Goal: Information Seeking & Learning: Find specific fact

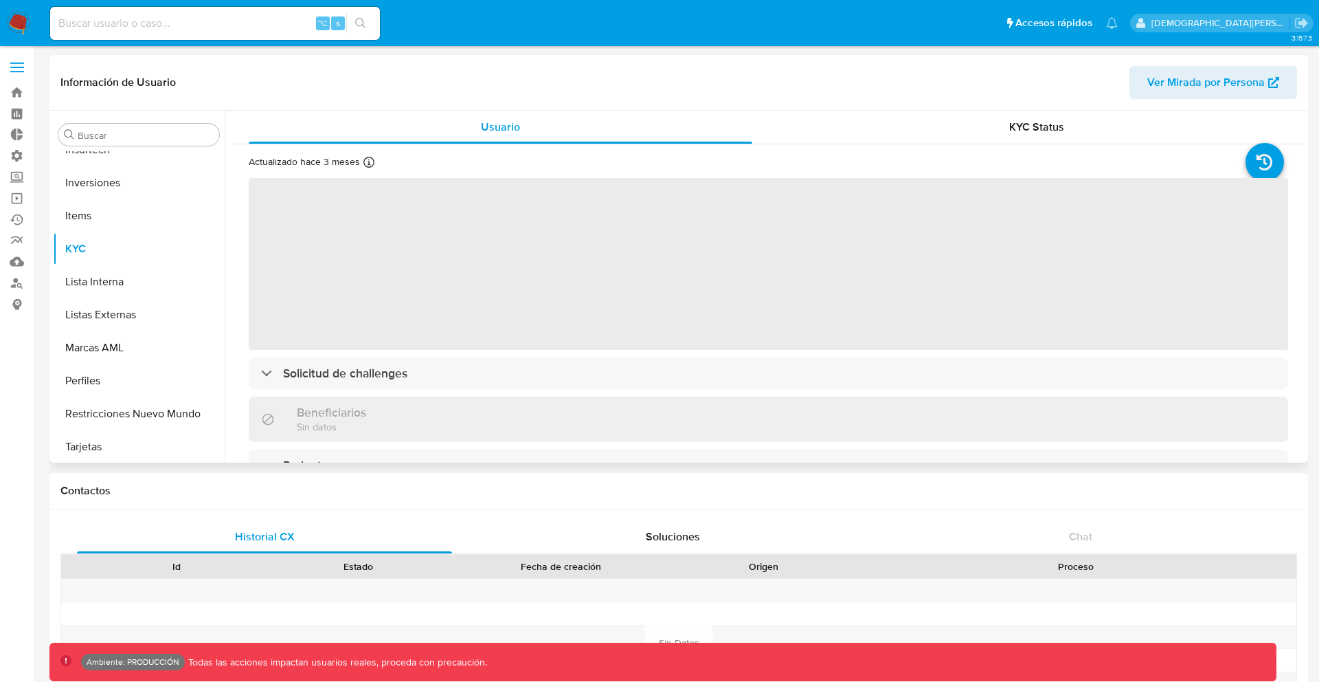
scroll to position [647, 0]
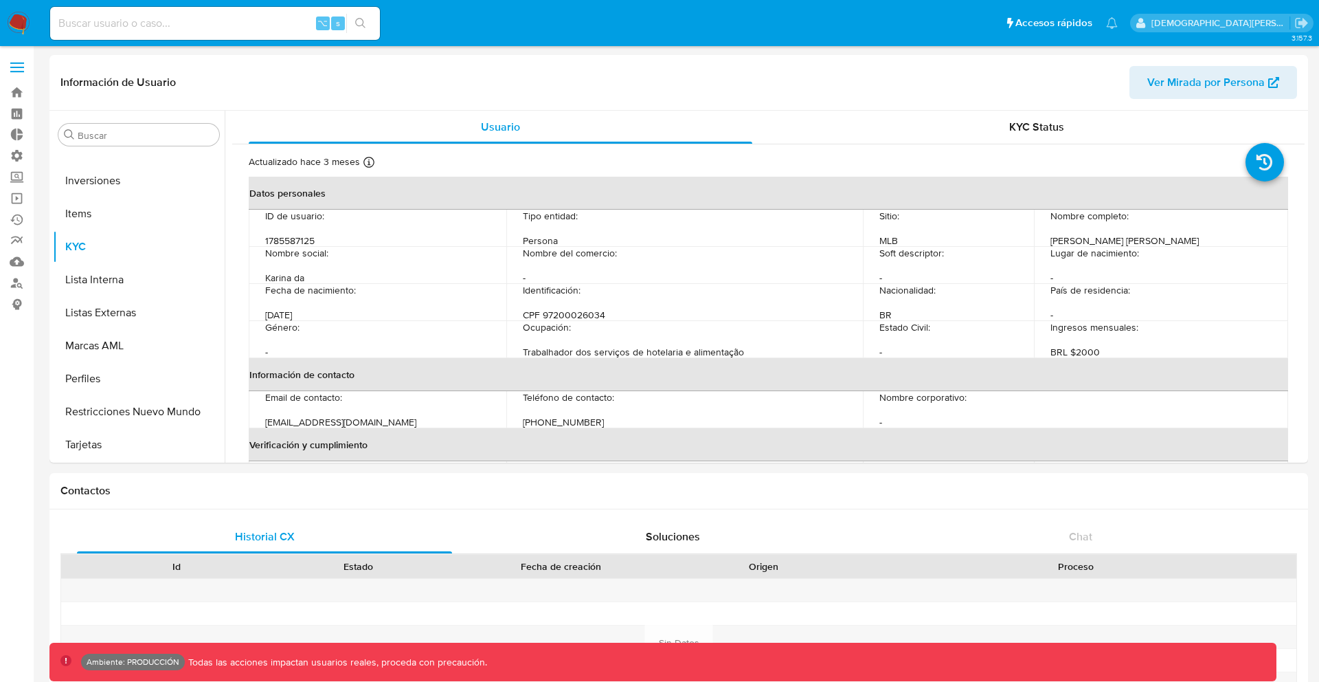
select select "10"
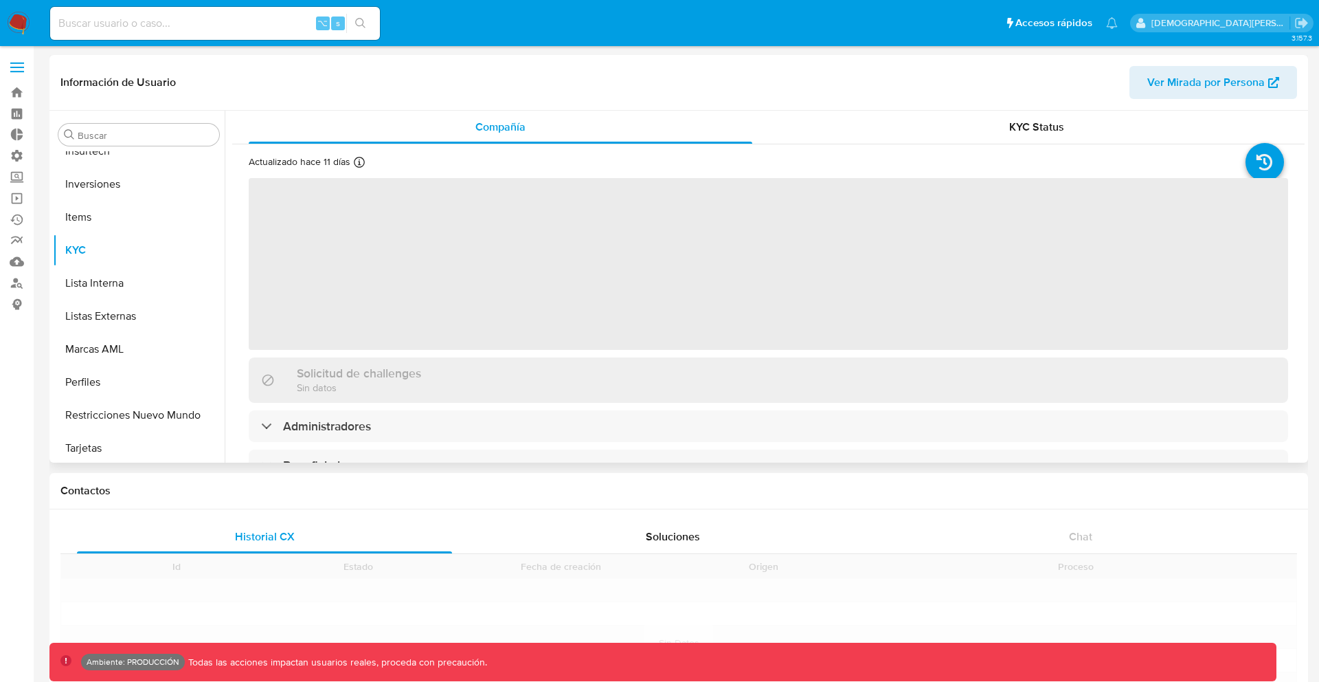
scroll to position [647, 0]
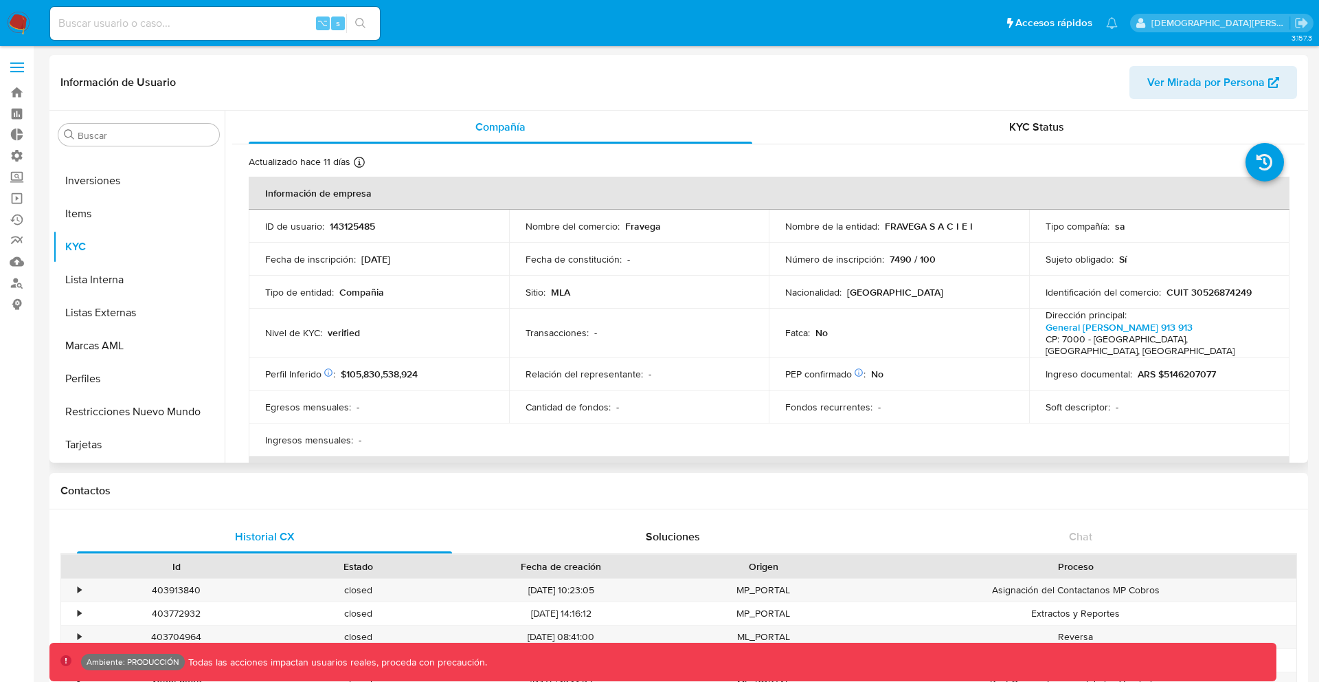
select select "10"
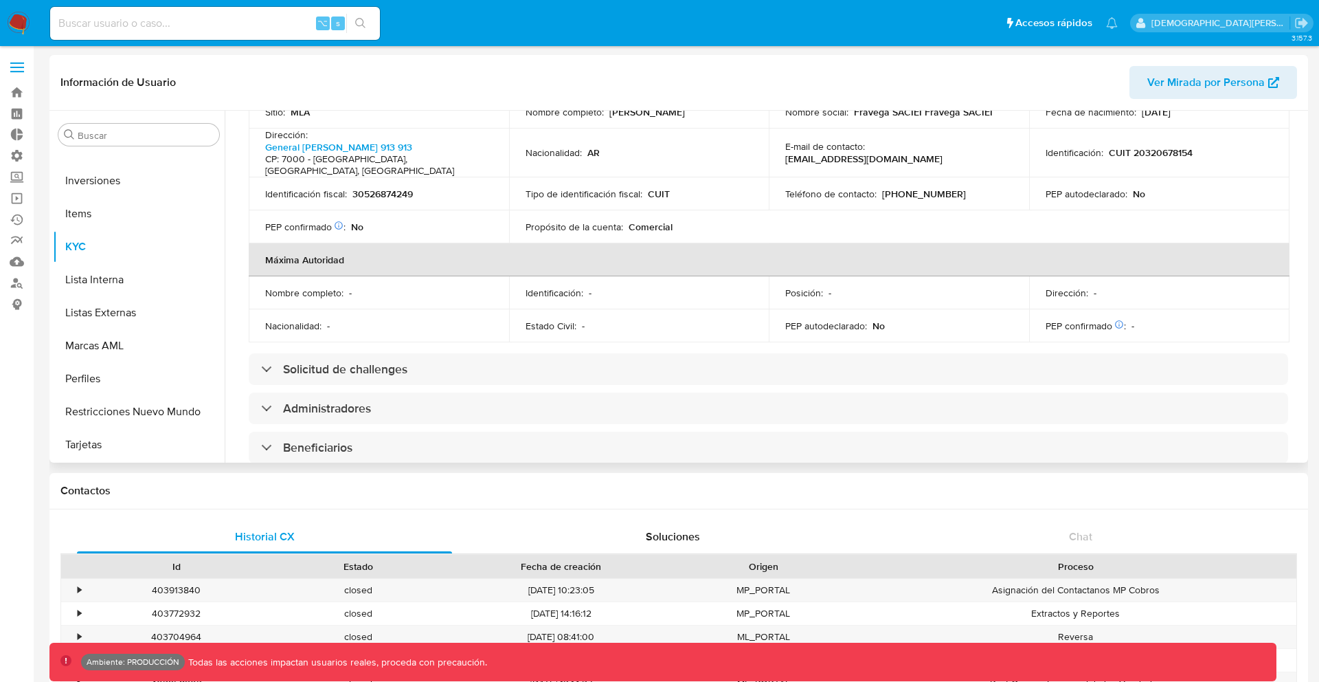
scroll to position [472, 0]
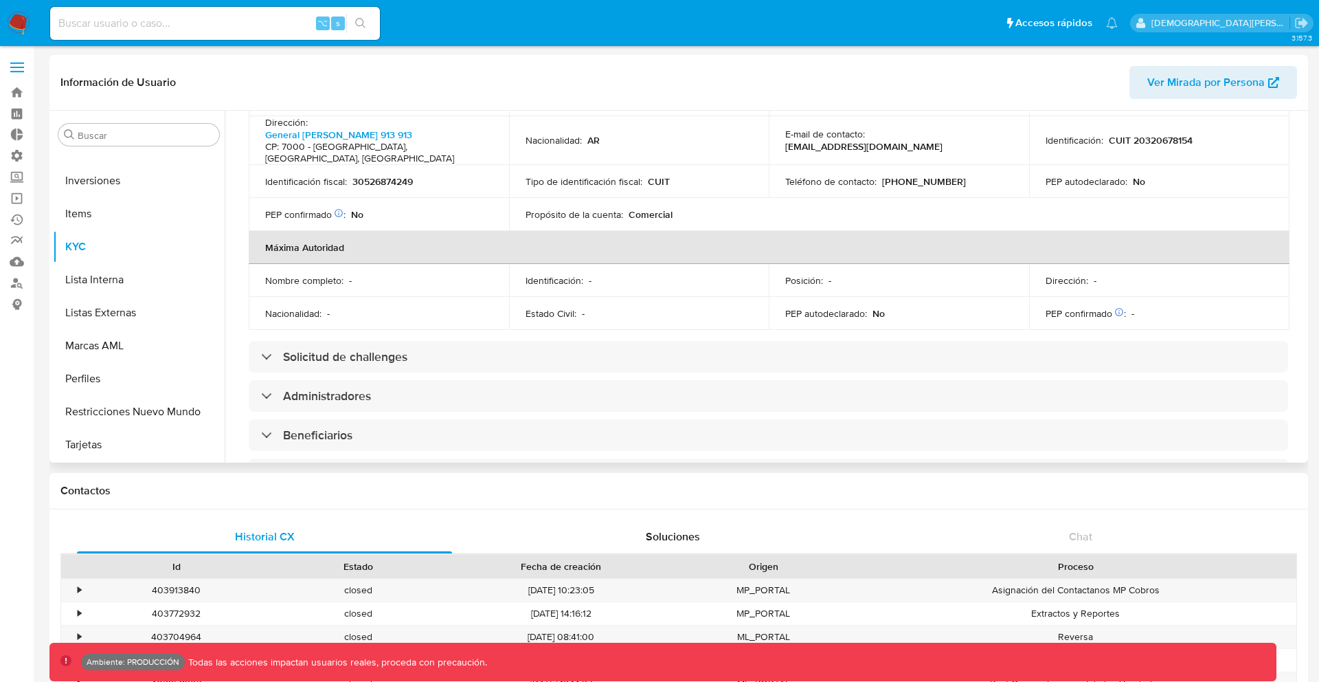
click at [661, 297] on td "Estado Civil : -" at bounding box center [639, 313] width 260 height 33
drag, startPoint x: 661, startPoint y: 278, endPoint x: 629, endPoint y: 243, distance: 47.7
click at [629, 264] on tbody "Nombre completo : - Identificación : - Posición : - Dirección : - Nacionalidad …" at bounding box center [769, 297] width 1041 height 66
click at [629, 264] on td "Identificación : -" at bounding box center [639, 280] width 260 height 33
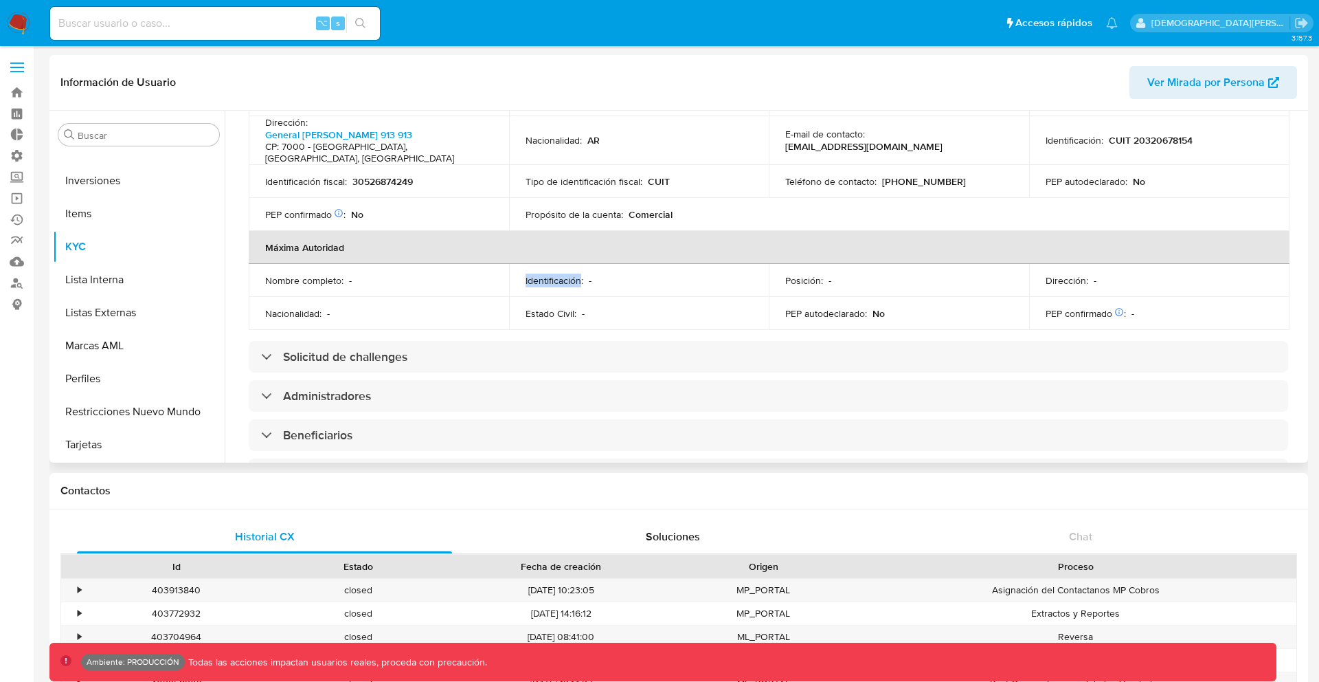
click at [629, 264] on td "Identificación : -" at bounding box center [639, 280] width 260 height 33
drag, startPoint x: 629, startPoint y: 243, endPoint x: 813, endPoint y: 290, distance: 190.6
click at [813, 290] on tbody "Nombre completo : - Identificación : - Posición : - Dirección : - Nacionalidad …" at bounding box center [769, 297] width 1041 height 66
click at [813, 307] on p "PEP autodeclarado :" at bounding box center [826, 313] width 82 height 12
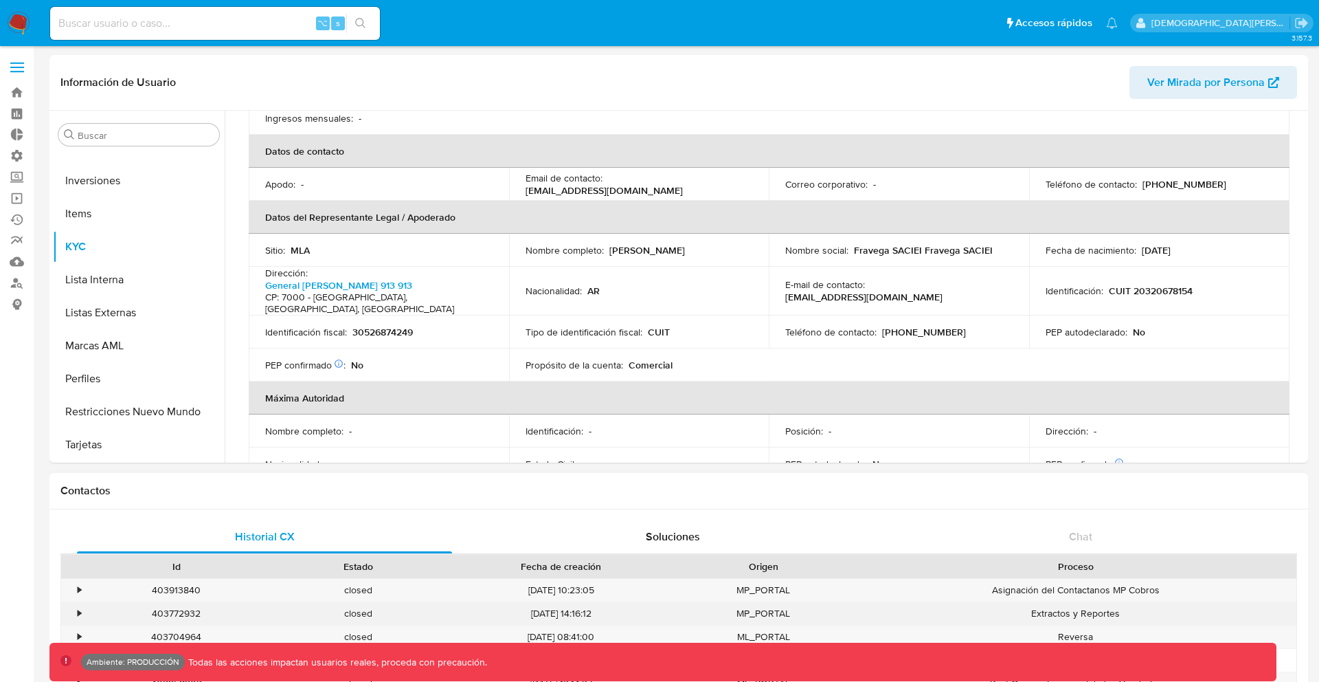
scroll to position [298, 0]
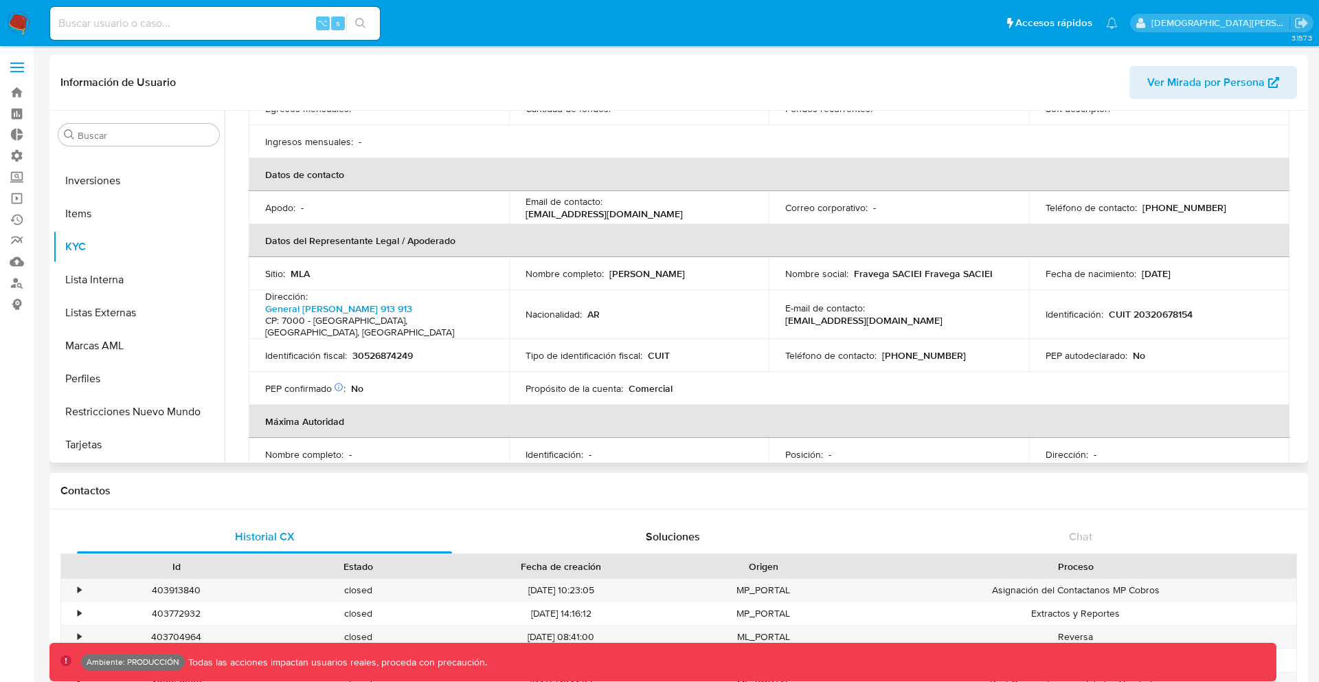
click at [550, 382] on p "Propósito de la cuenta :" at bounding box center [575, 388] width 98 height 12
drag, startPoint x: 550, startPoint y: 362, endPoint x: 609, endPoint y: 363, distance: 59.1
click at [609, 382] on p "Propósito de la cuenta :" at bounding box center [575, 388] width 98 height 12
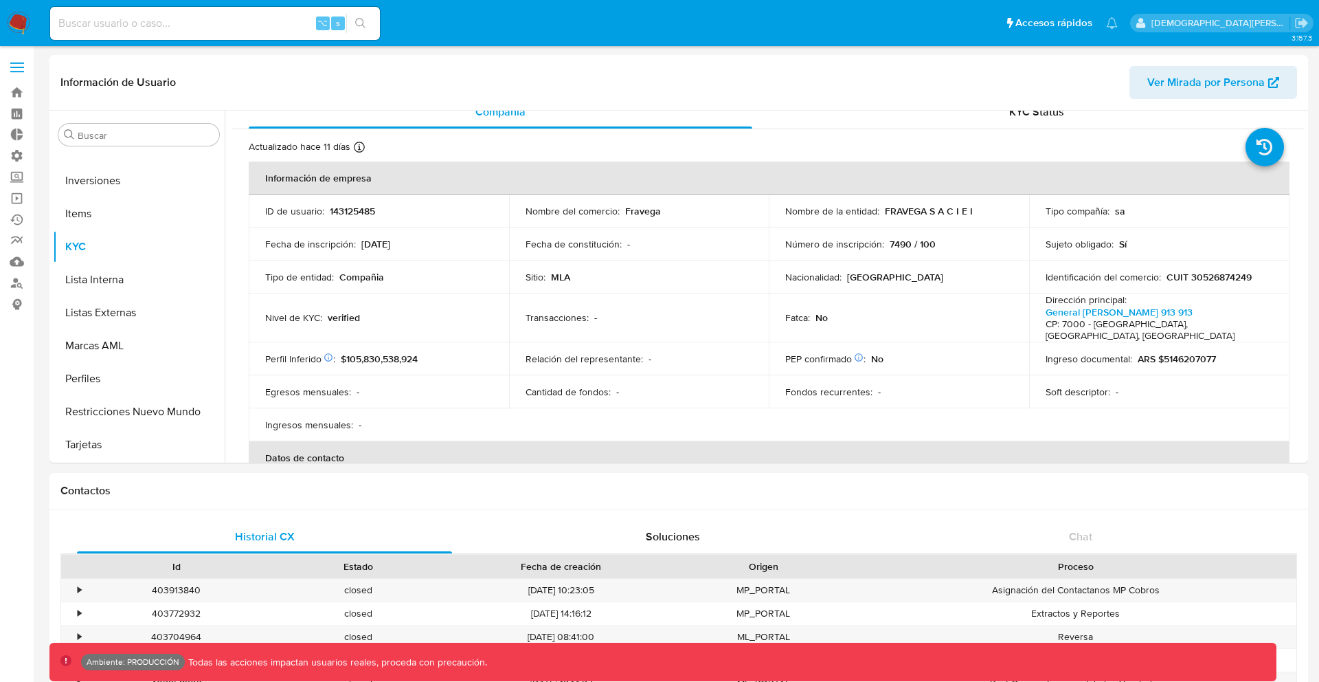
scroll to position [14, 0]
